Goal: Transaction & Acquisition: Purchase product/service

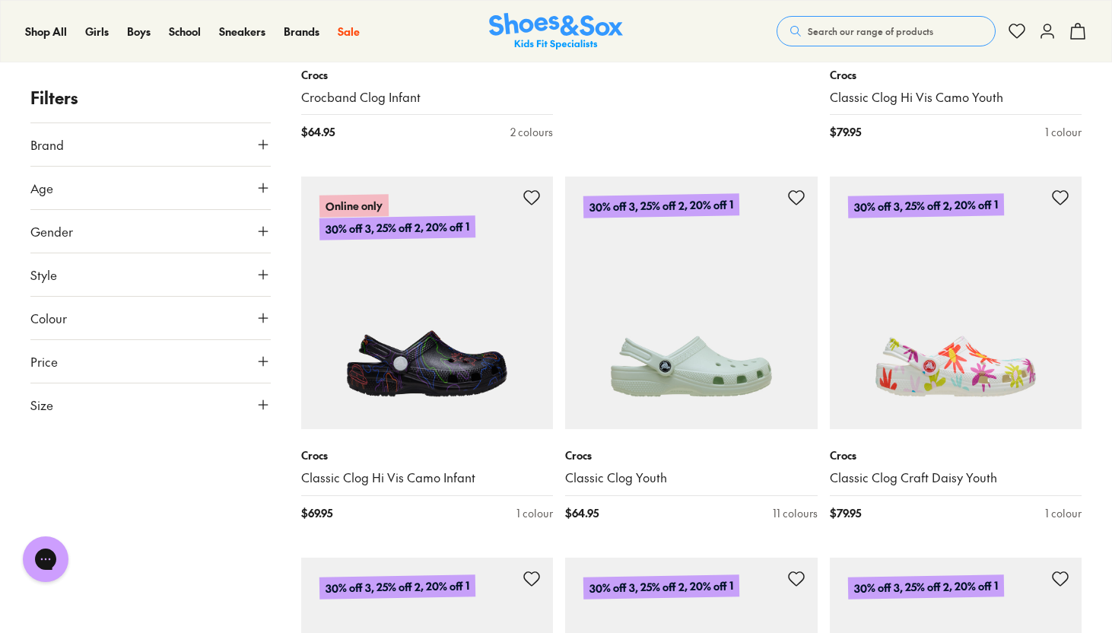
scroll to position [939, 0]
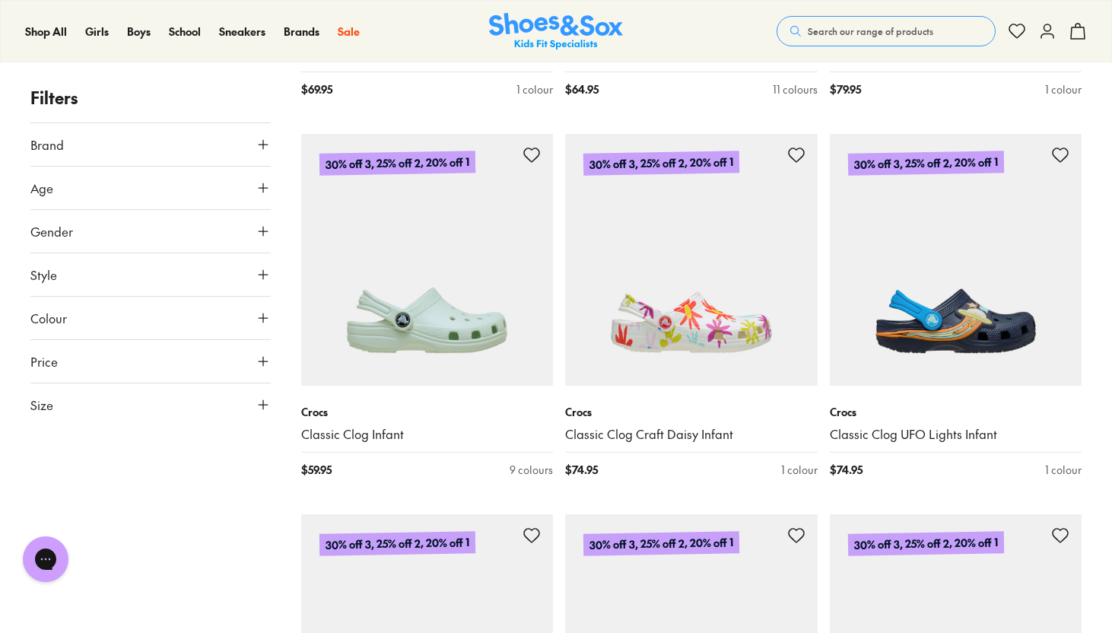
scroll to position [1387, 0]
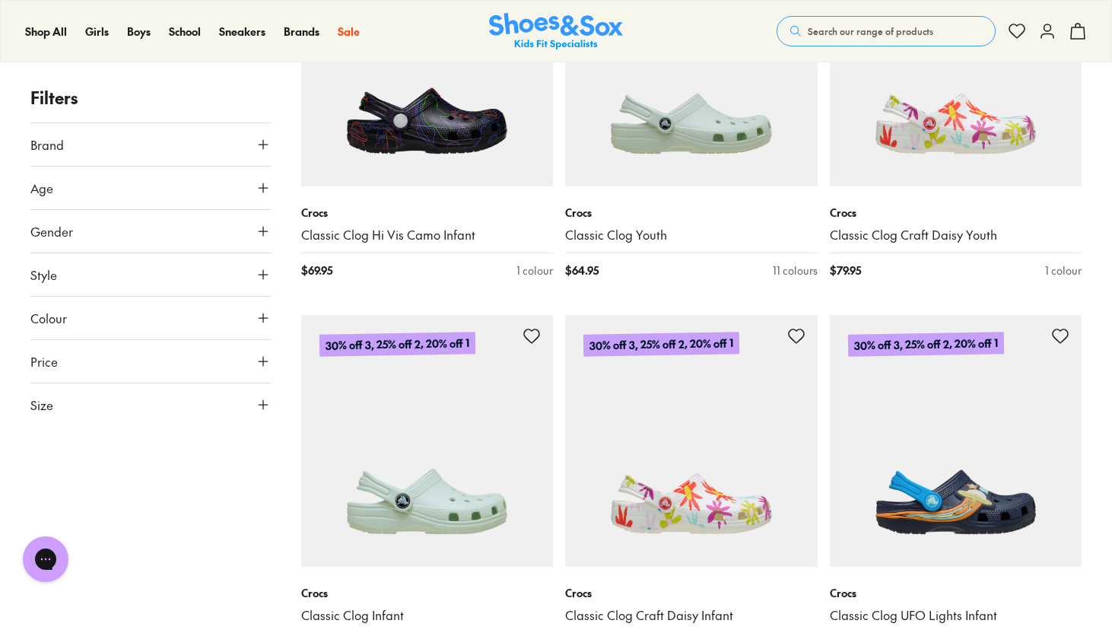
scroll to position [1164, 0]
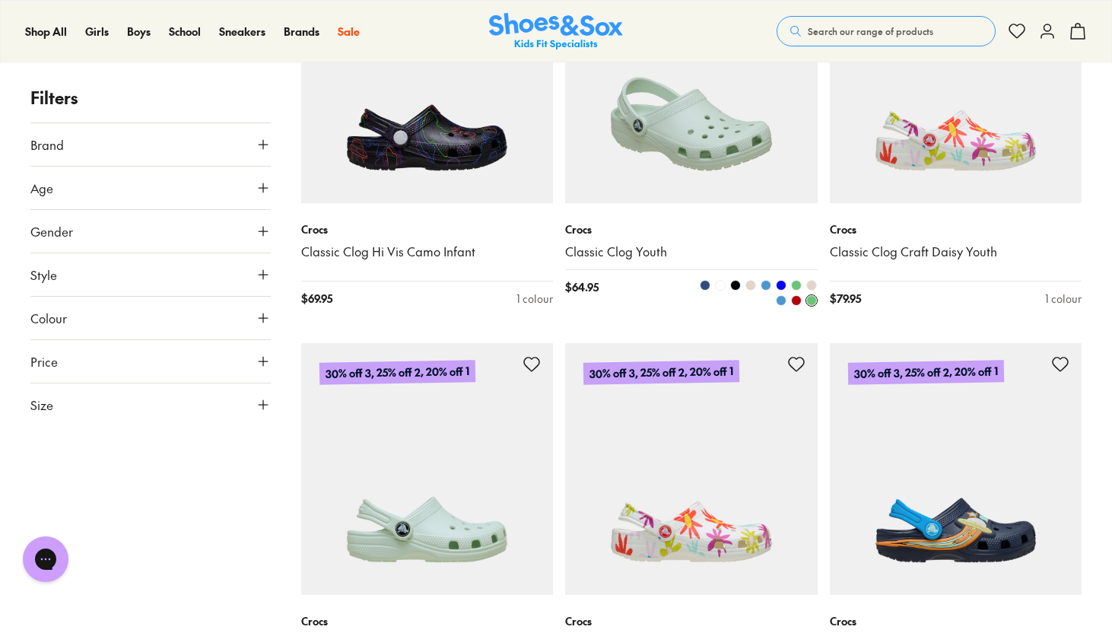
click at [621, 129] on img at bounding box center [691, 77] width 253 height 253
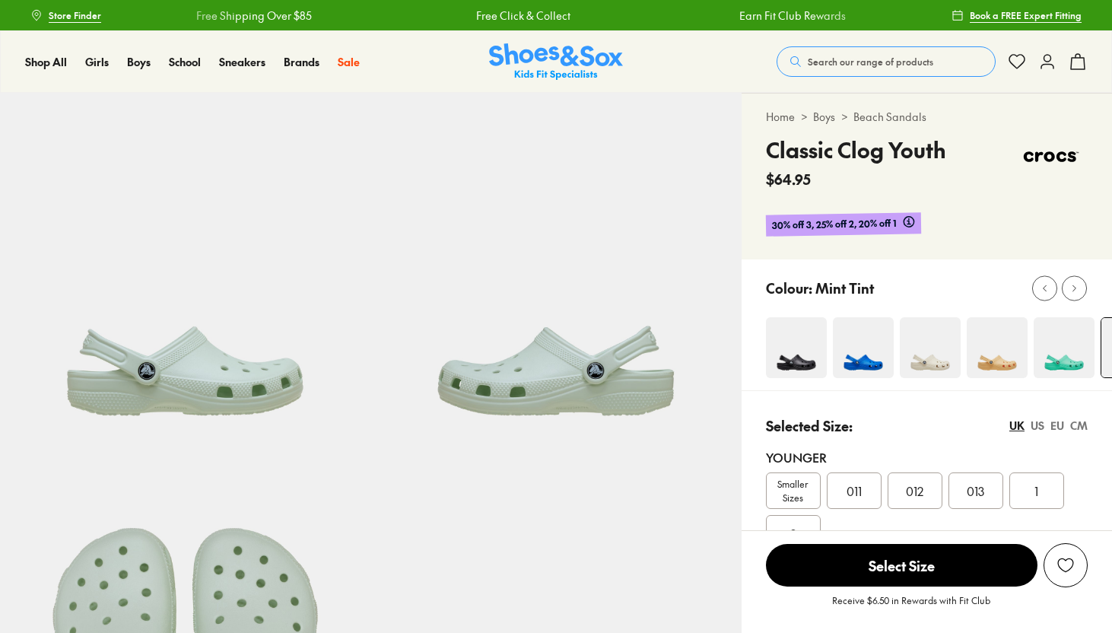
select select "*"
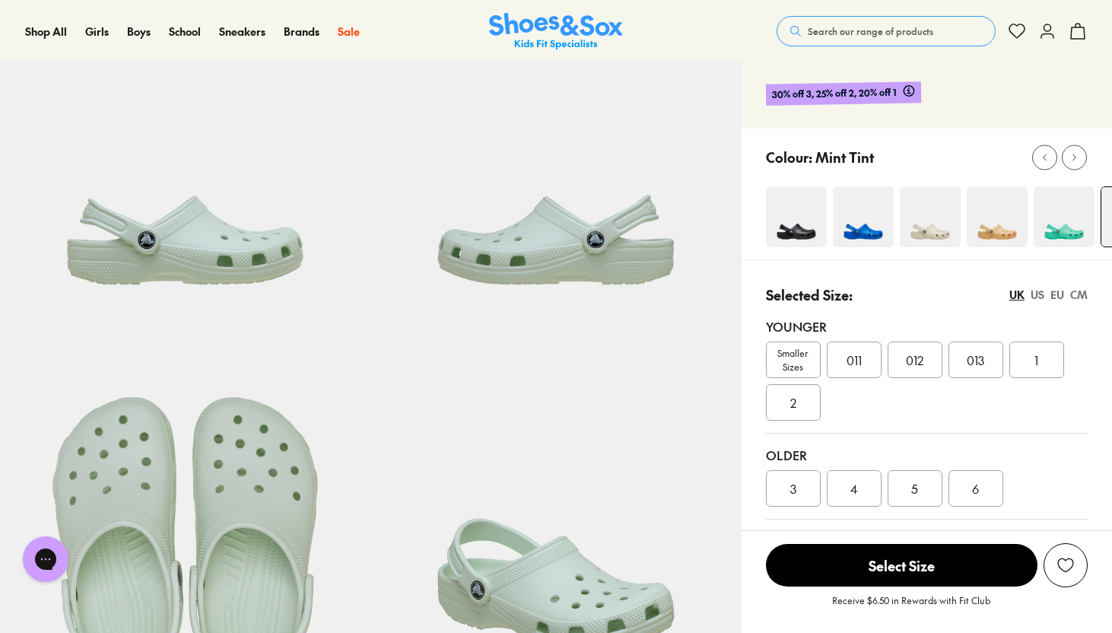
scroll to position [132, 0]
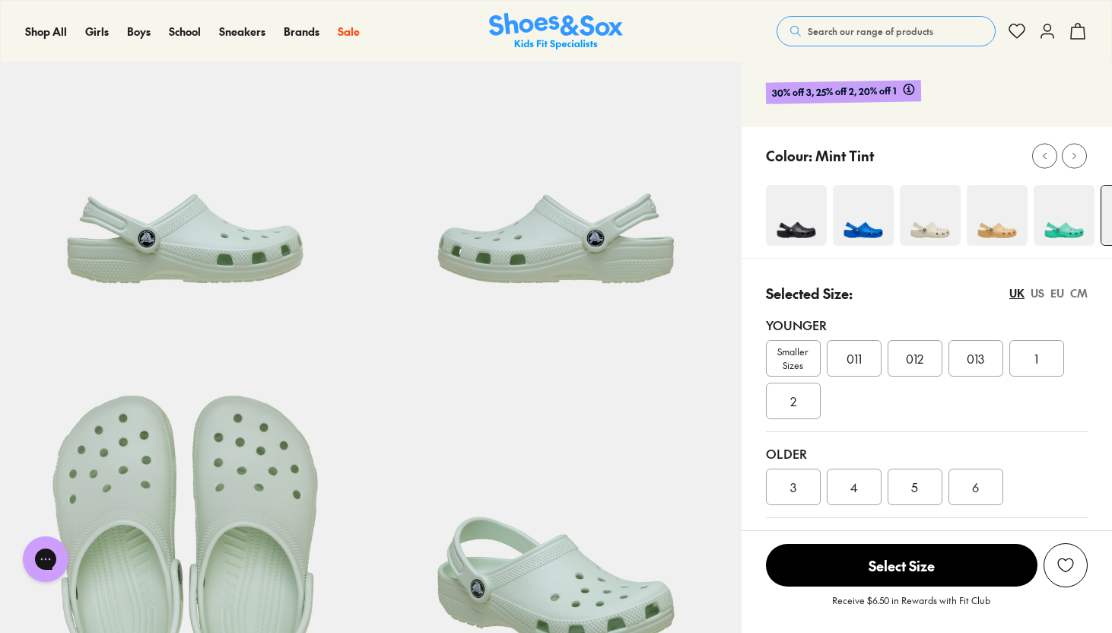
click at [943, 405] on div "Smaller Sizes 011 012 013 1 2" at bounding box center [927, 379] width 322 height 79
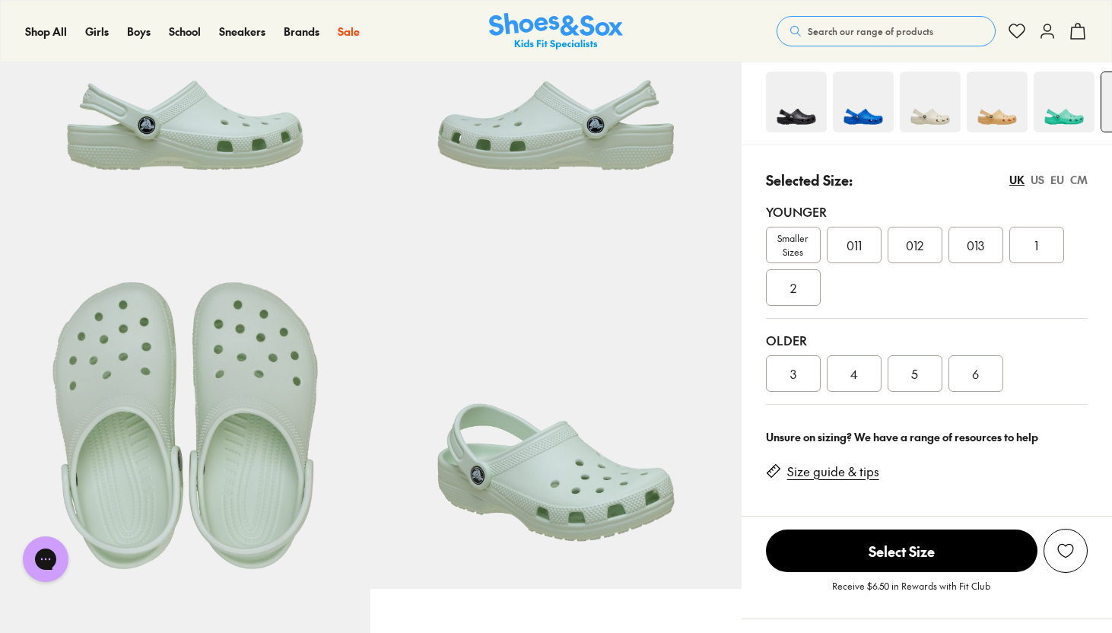
scroll to position [265, 0]
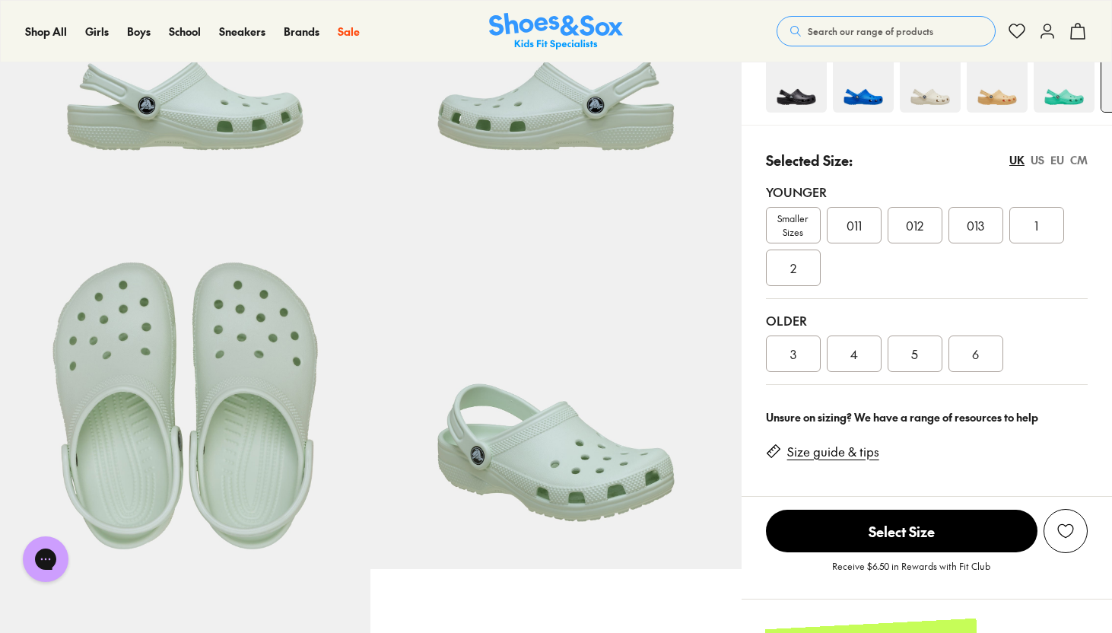
click at [1021, 309] on div "Older 3 4 5 6" at bounding box center [927, 342] width 322 height 86
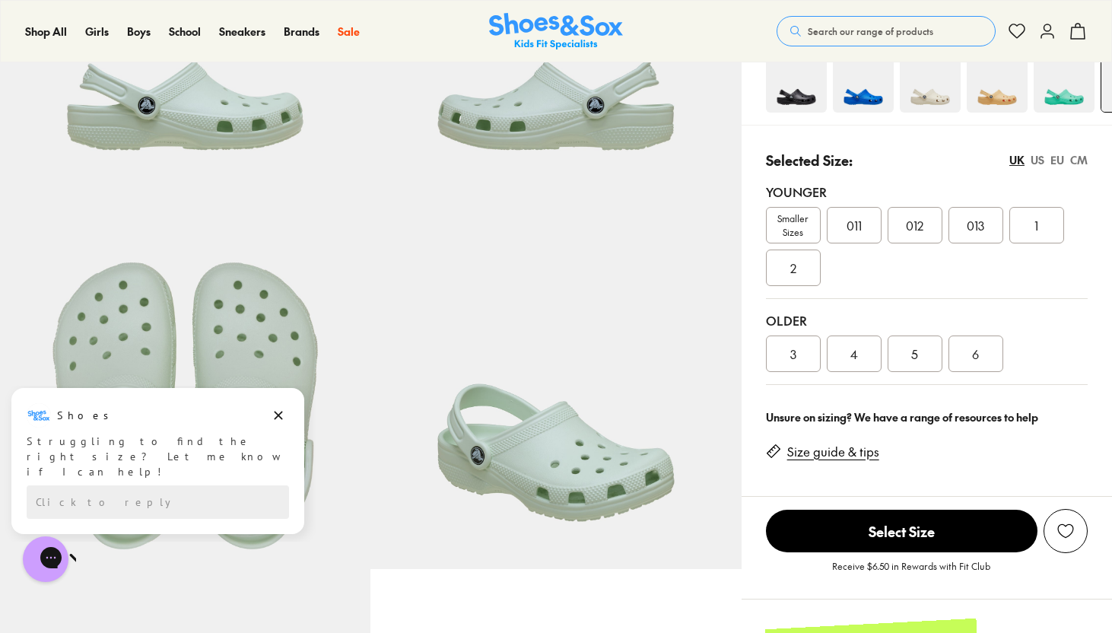
click at [855, 457] on link "Size guide & tips" at bounding box center [833, 451] width 92 height 17
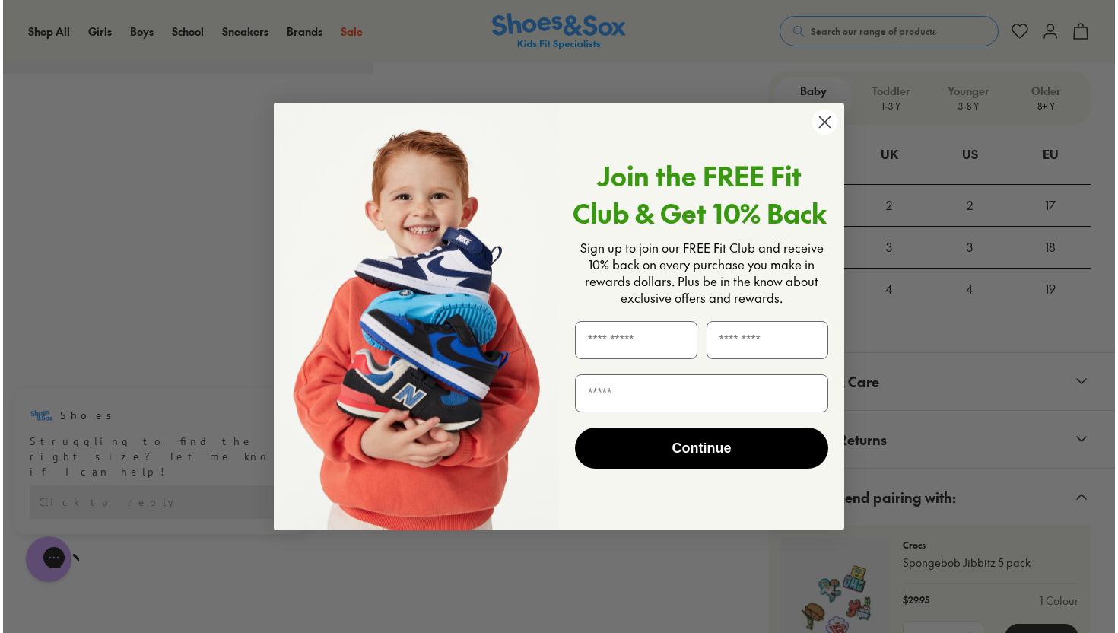
scroll to position [1136, 0]
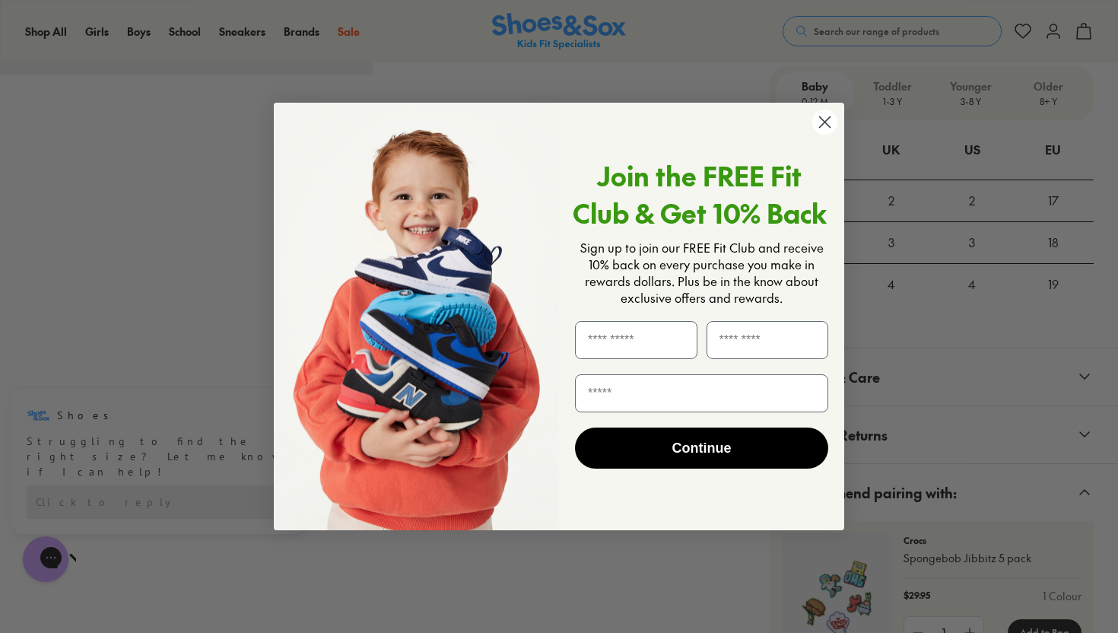
click at [830, 125] on circle "Close dialog" at bounding box center [824, 122] width 25 height 25
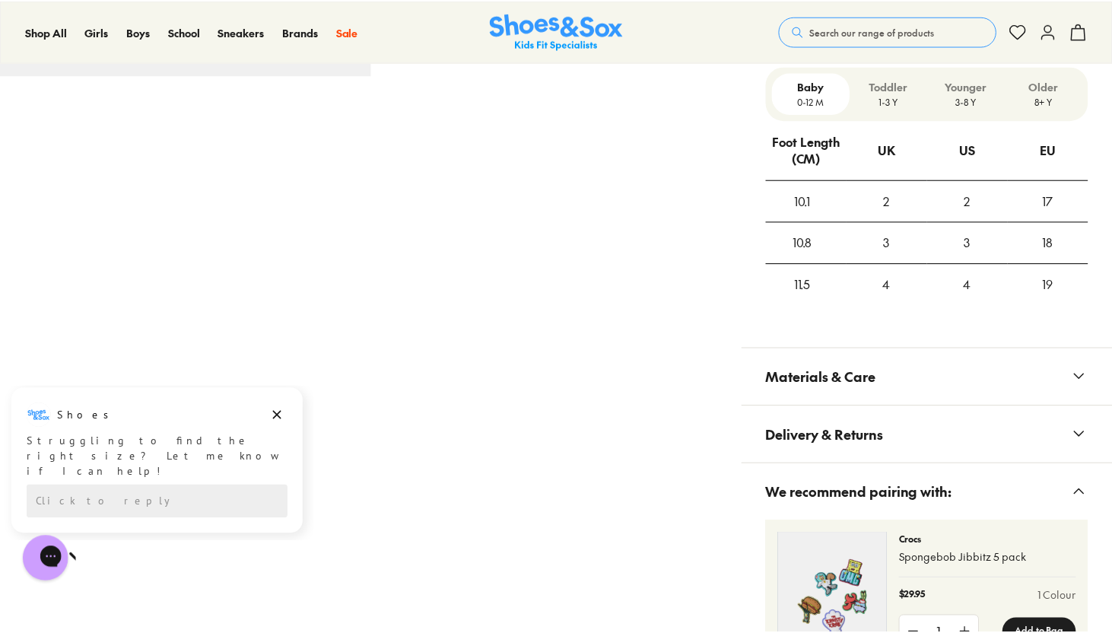
scroll to position [1131, 0]
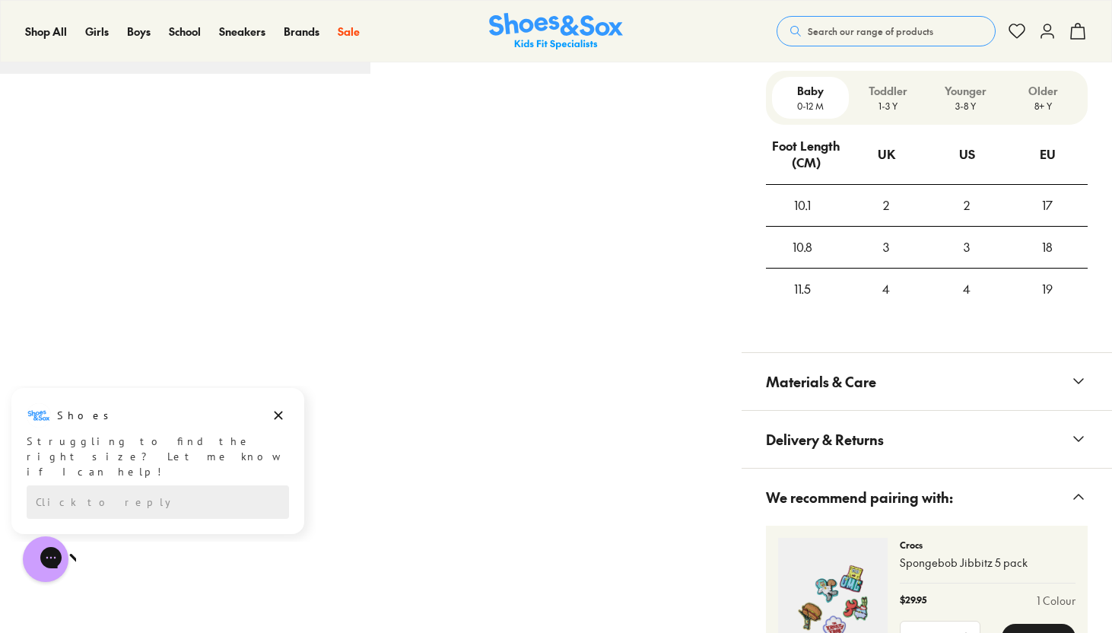
click at [1047, 95] on p "Older" at bounding box center [1042, 91] width 65 height 16
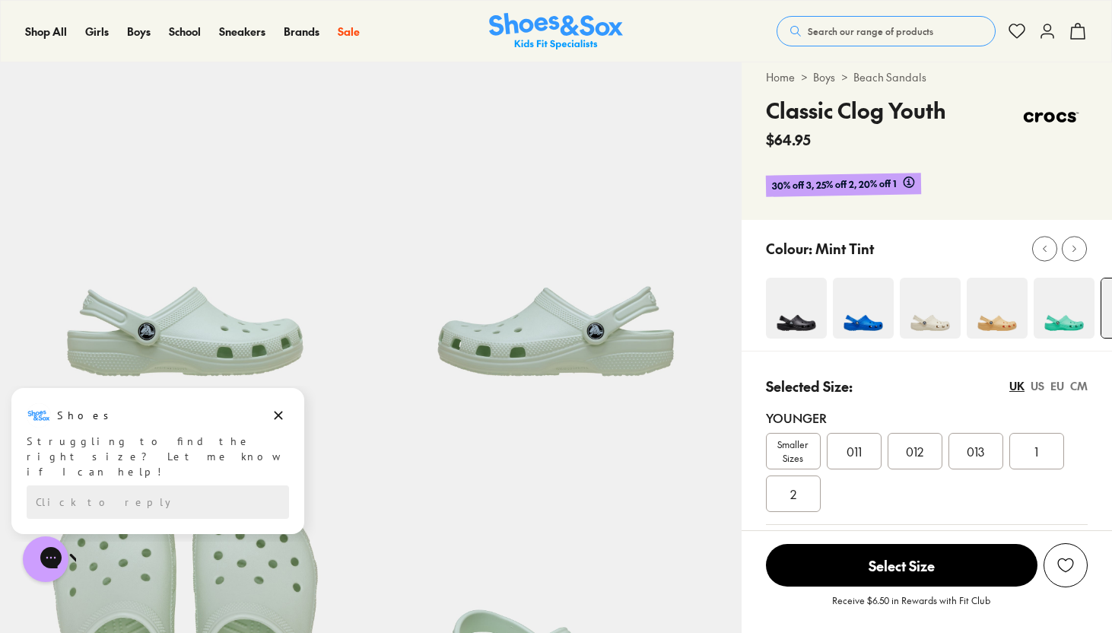
scroll to position [2, 0]
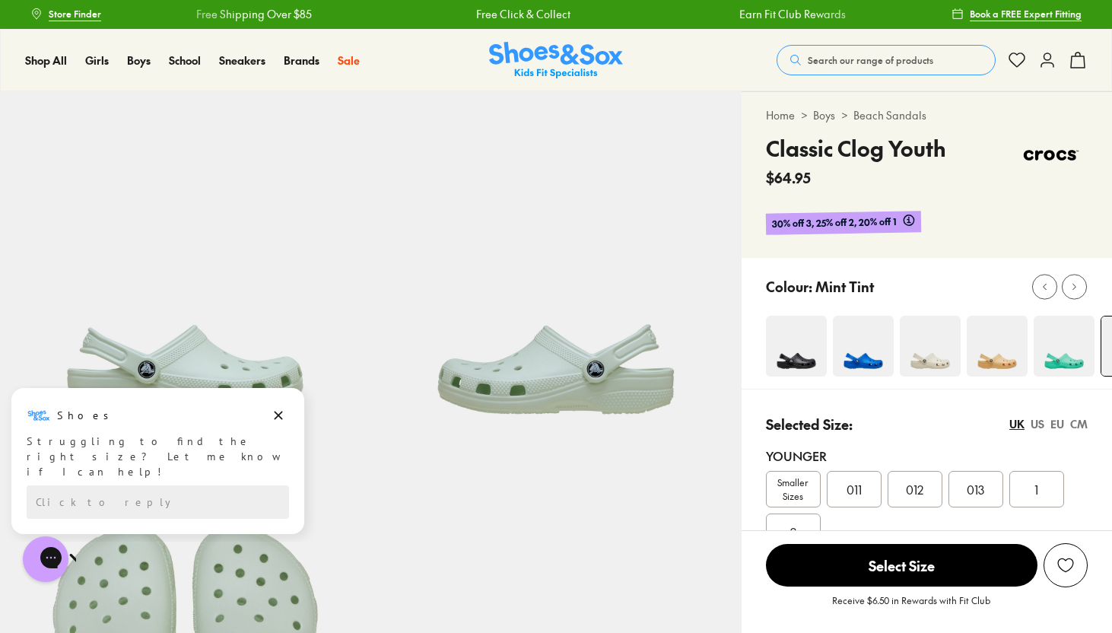
click at [927, 338] on img at bounding box center [930, 346] width 61 height 61
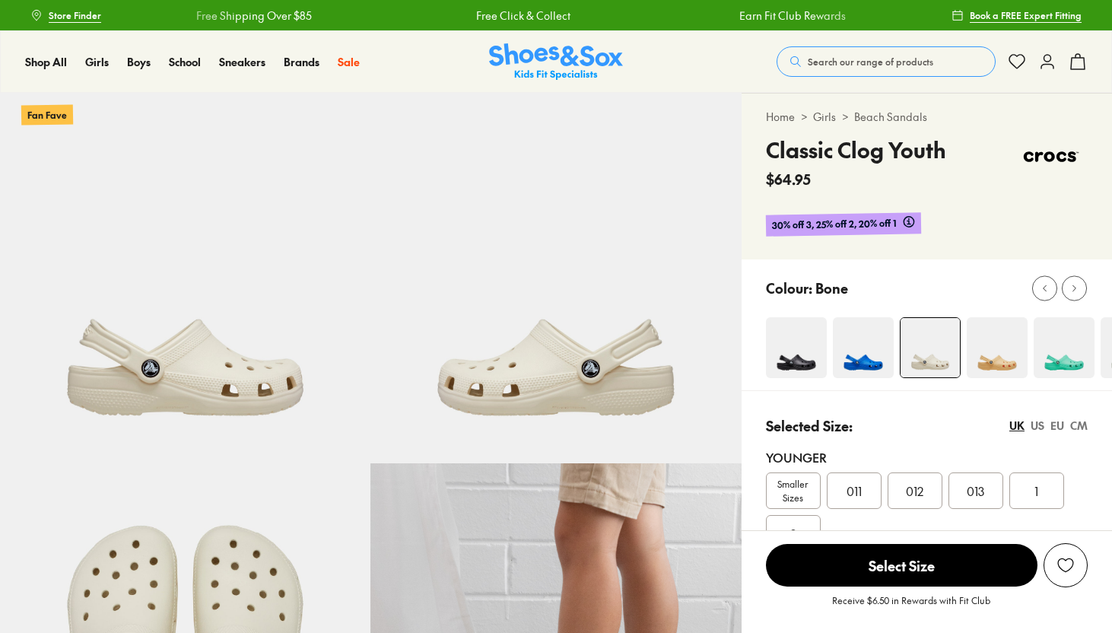
select select "*"
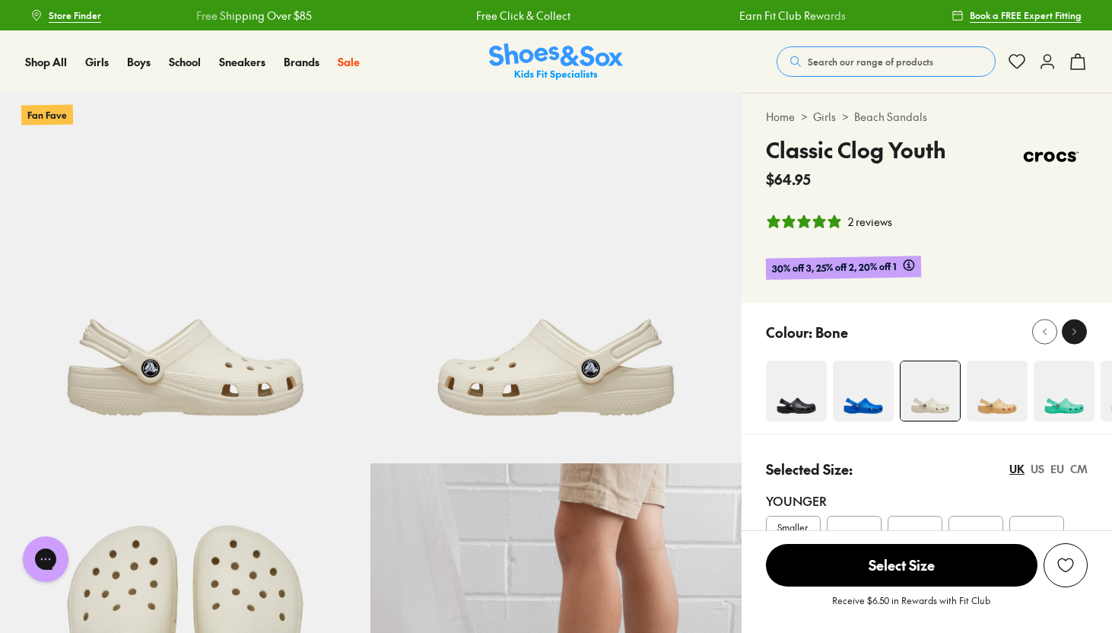
click at [1078, 333] on icon at bounding box center [1074, 331] width 11 height 11
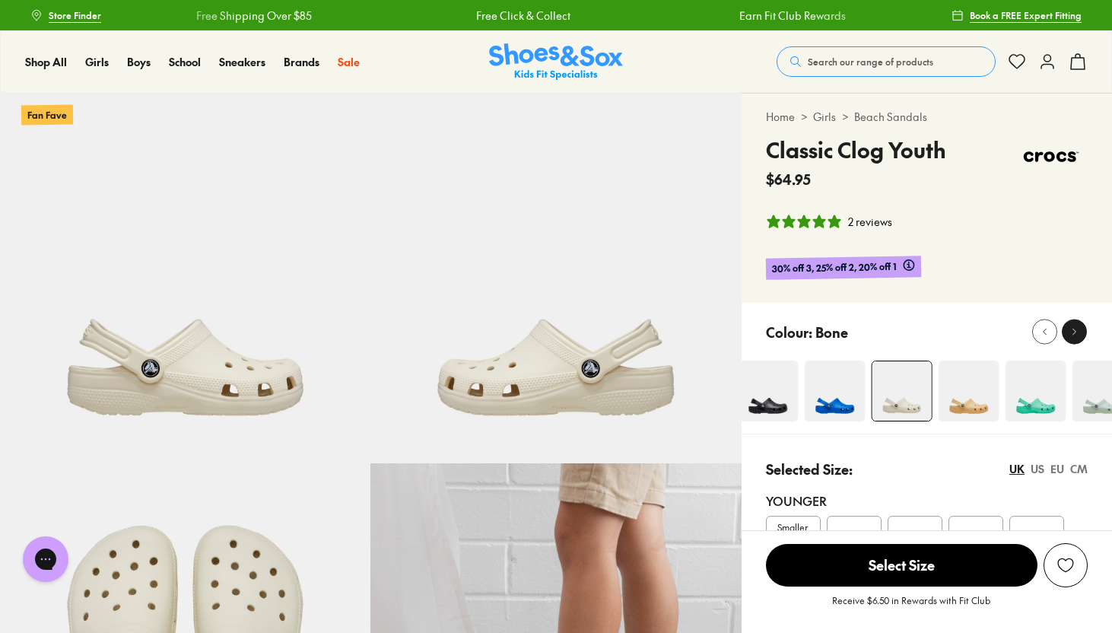
click at [1078, 333] on icon at bounding box center [1074, 331] width 11 height 11
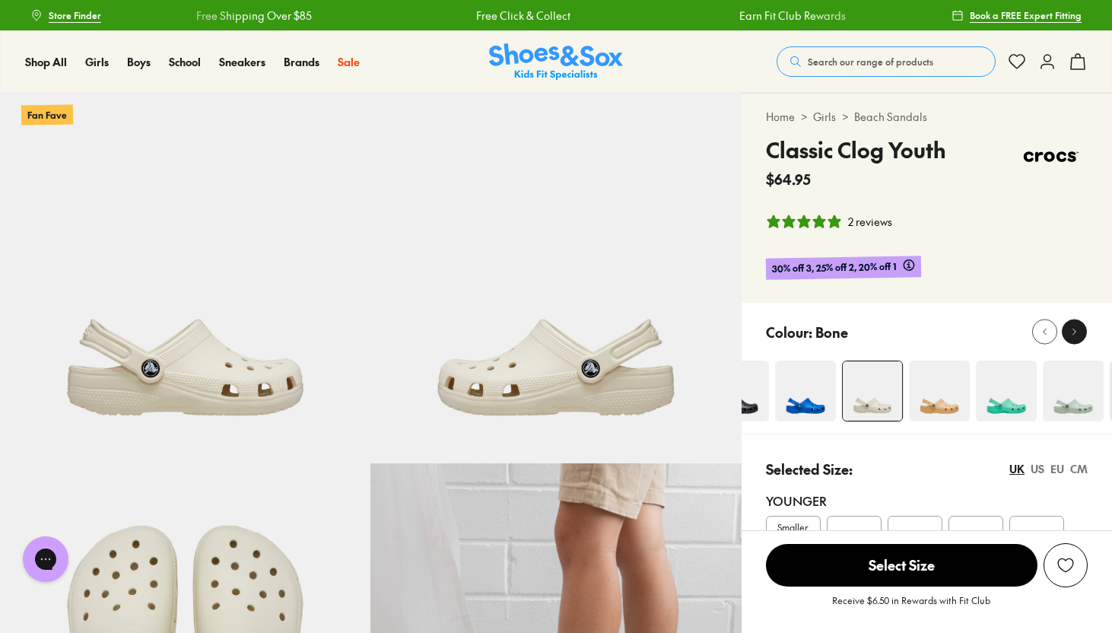
click at [1078, 333] on icon at bounding box center [1074, 331] width 11 height 11
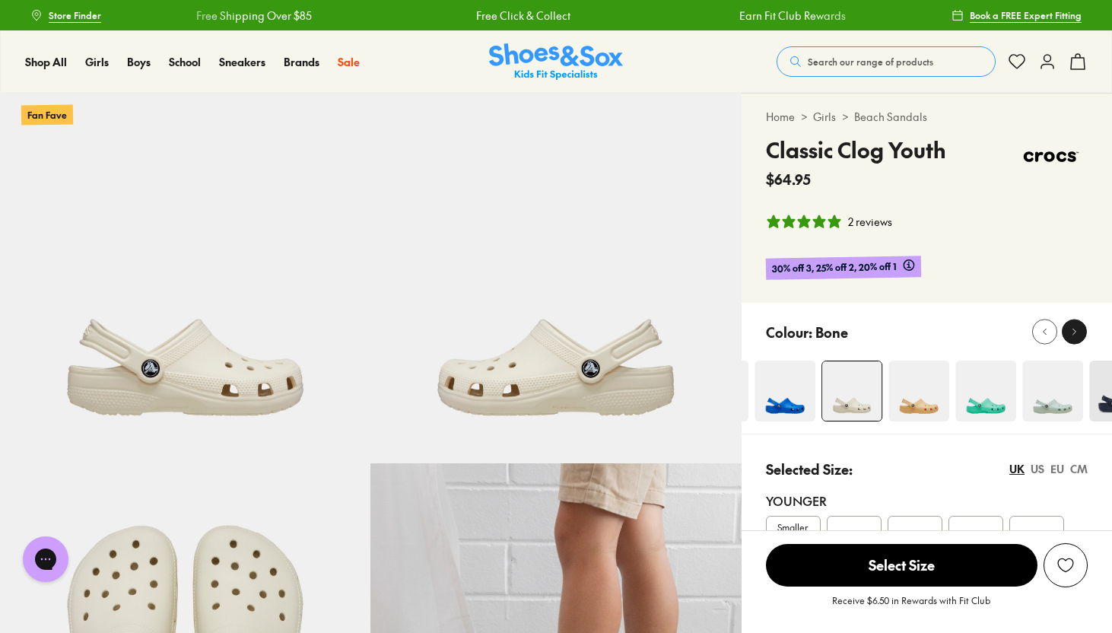
click at [1078, 333] on icon at bounding box center [1074, 331] width 11 height 11
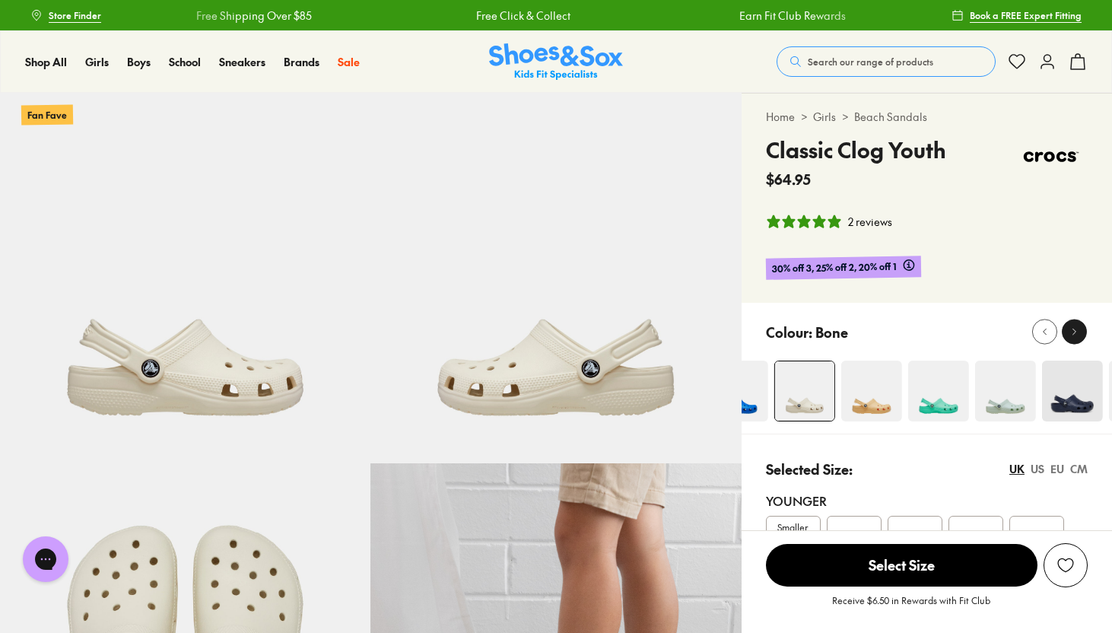
click at [1078, 333] on icon at bounding box center [1074, 331] width 11 height 11
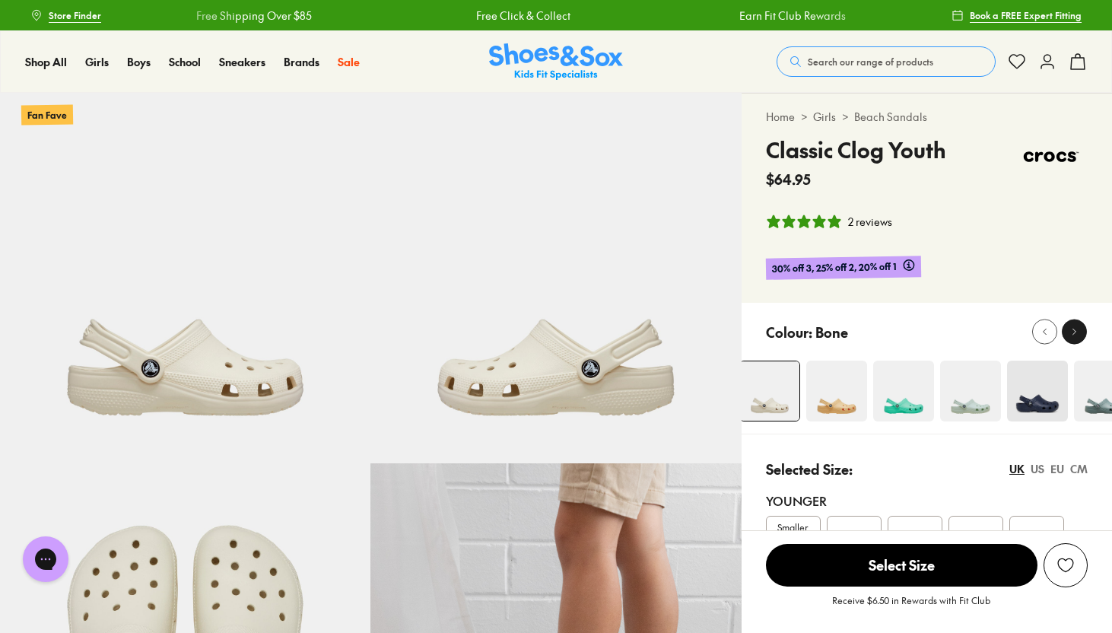
click at [1078, 333] on icon at bounding box center [1074, 331] width 11 height 11
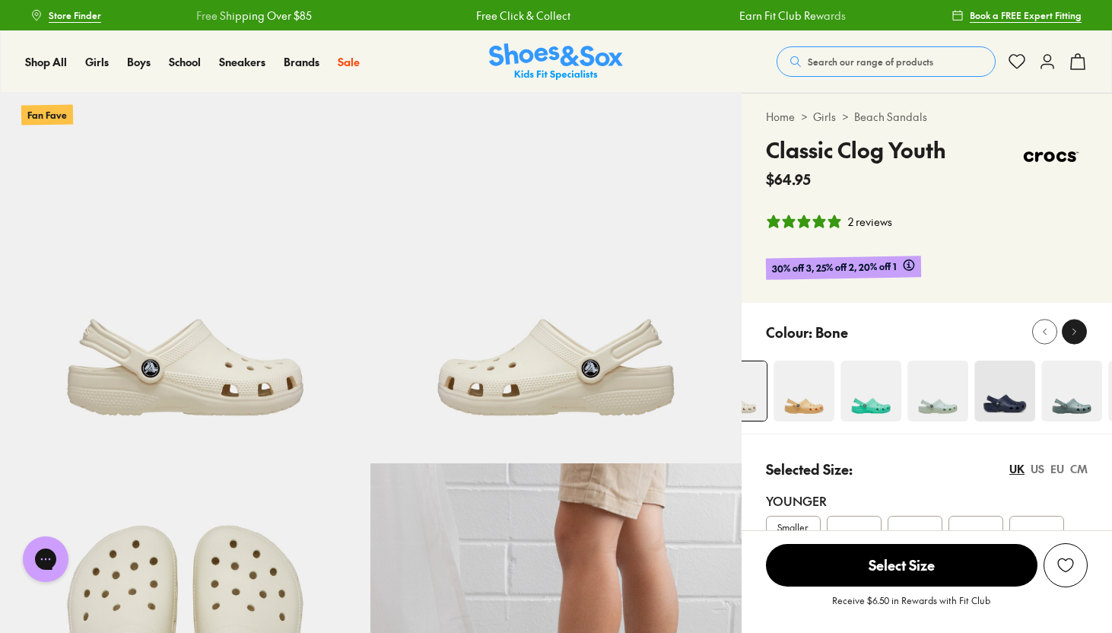
click at [1078, 333] on icon at bounding box center [1074, 331] width 11 height 11
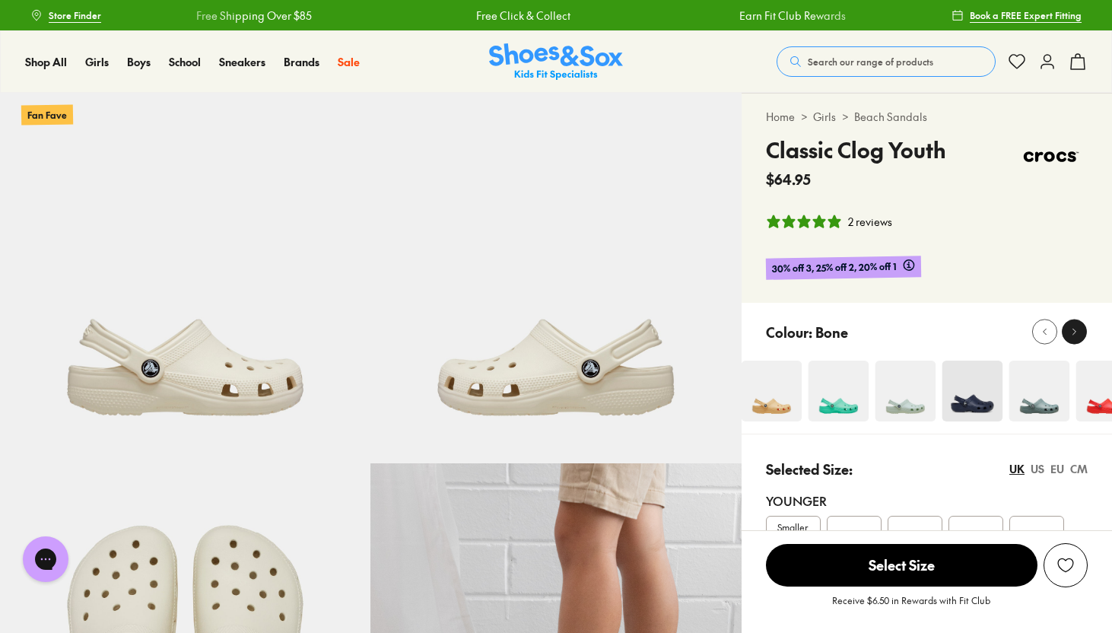
click at [1078, 333] on icon at bounding box center [1074, 331] width 11 height 11
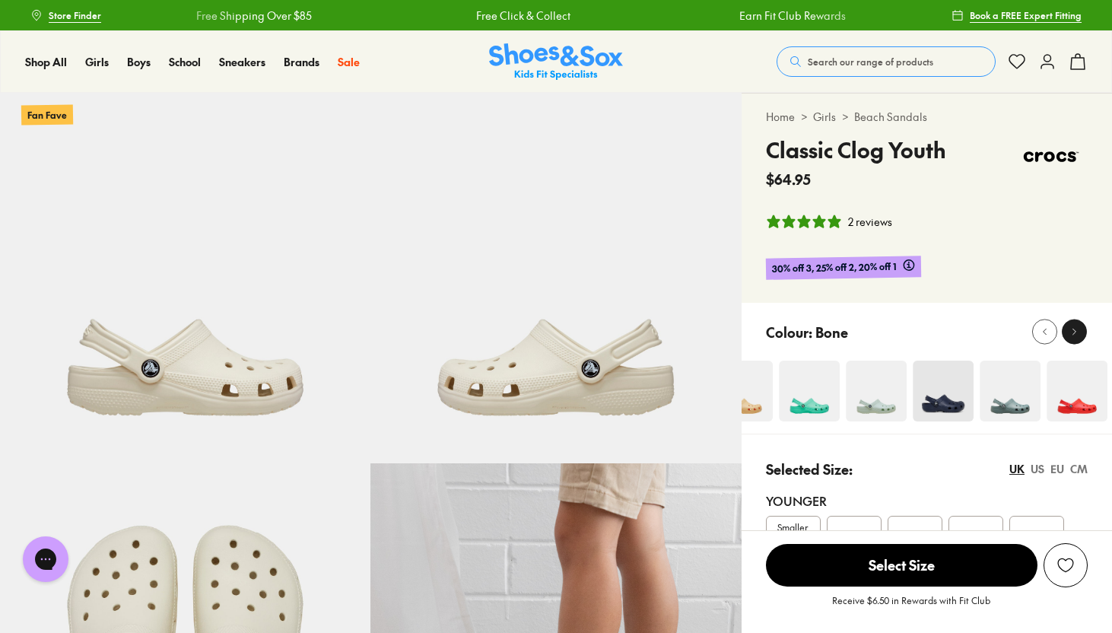
click at [1078, 333] on icon at bounding box center [1074, 331] width 11 height 11
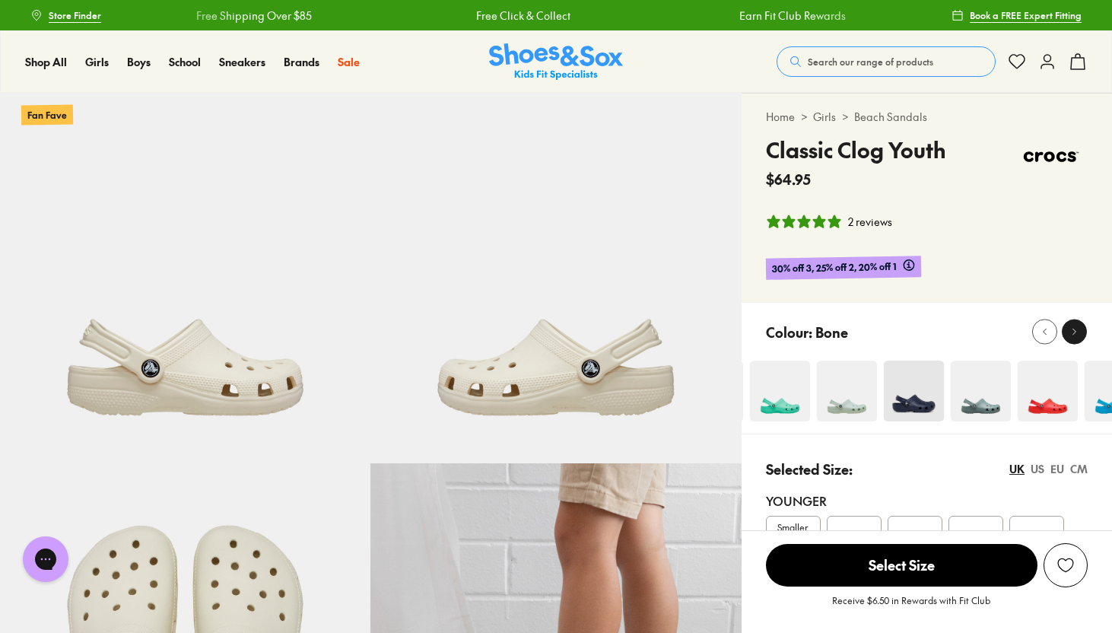
click at [1078, 333] on icon at bounding box center [1074, 331] width 11 height 11
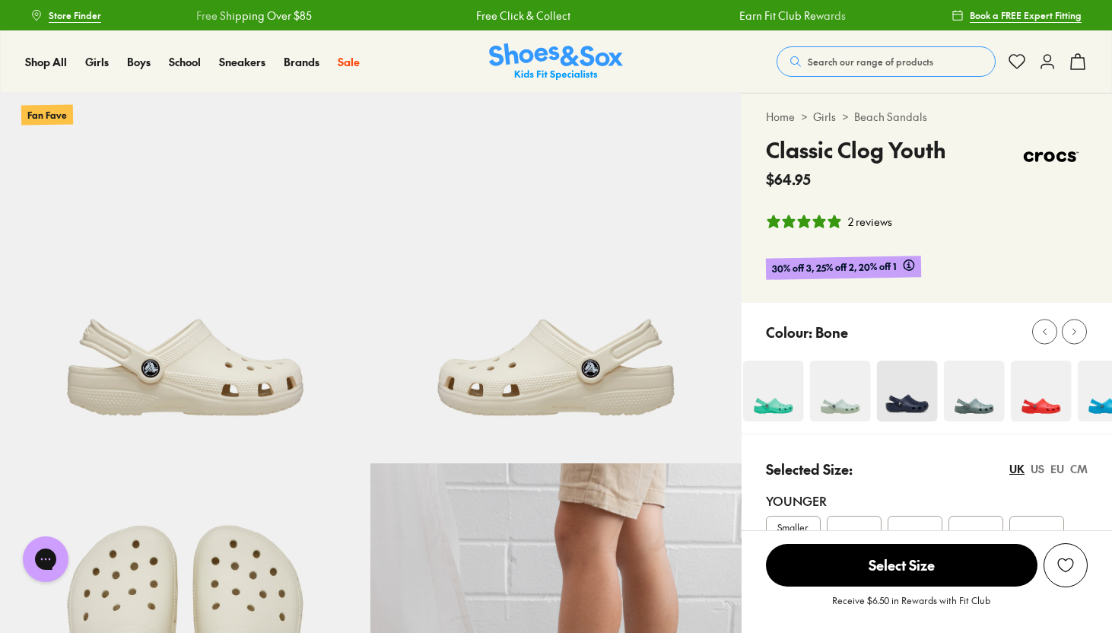
click at [958, 413] on img at bounding box center [973, 391] width 61 height 61
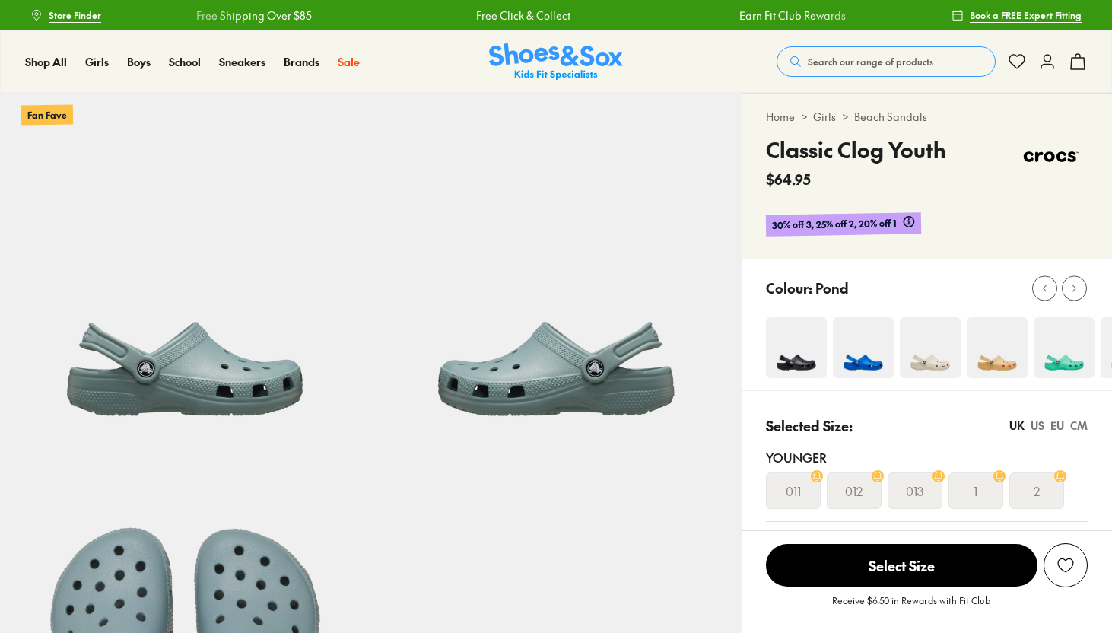
select select "*"
click at [862, 59] on span "Search our range of products" at bounding box center [871, 62] width 126 height 14
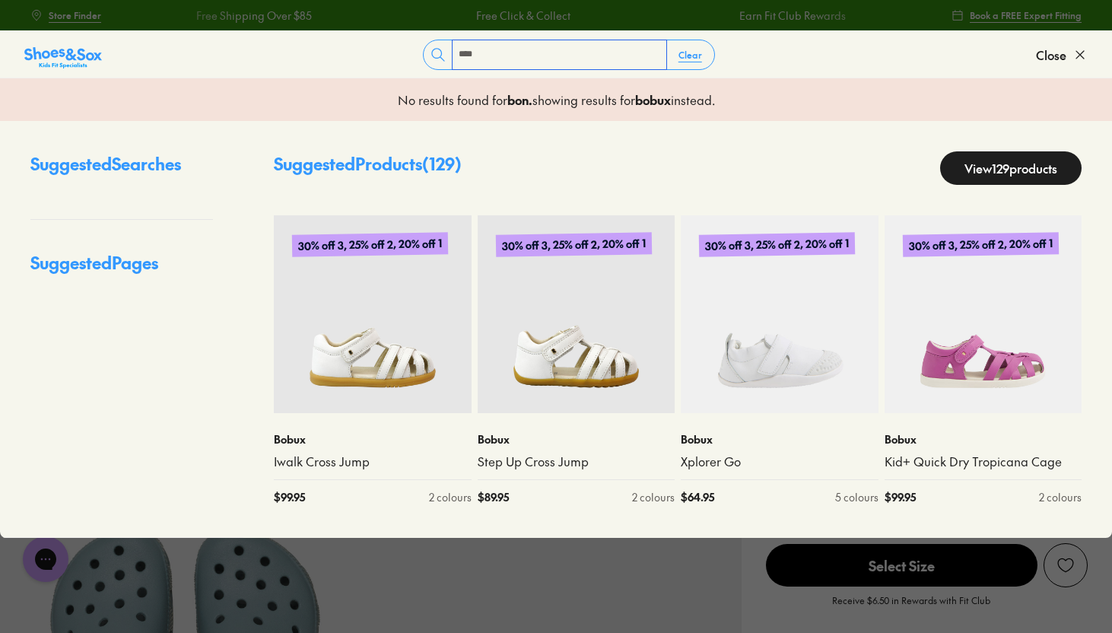
type input "****"
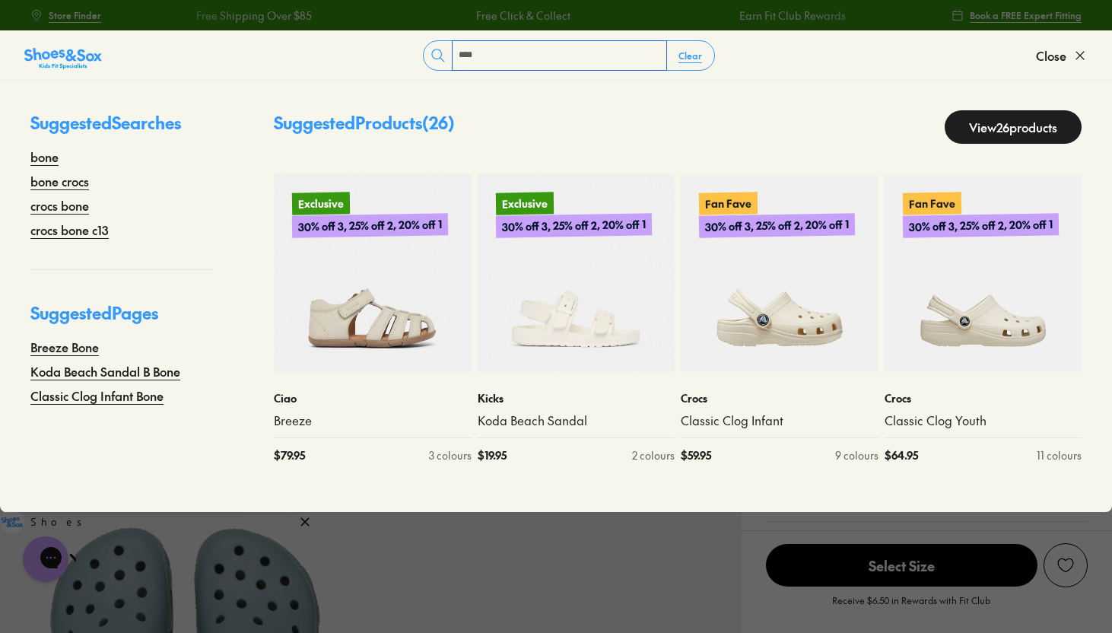
click at [543, 63] on input "****" at bounding box center [560, 55] width 214 height 29
